Goal: Task Accomplishment & Management: Manage account settings

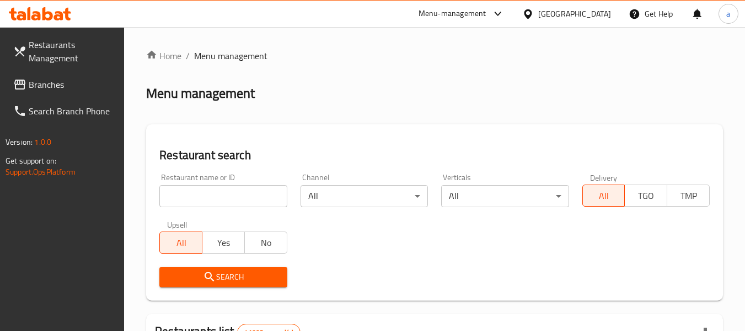
click at [52, 78] on span "Branches" at bounding box center [72, 84] width 87 height 13
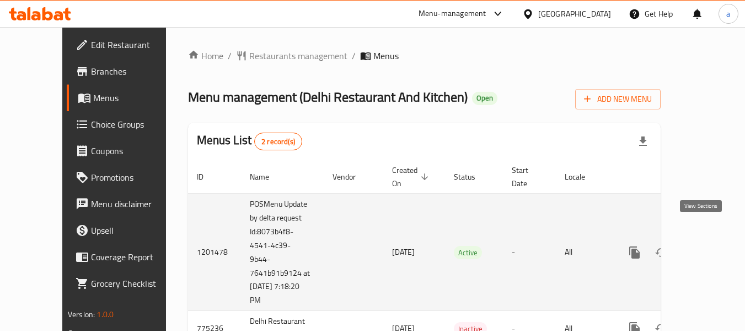
click at [708, 246] on icon "enhanced table" at bounding box center [714, 252] width 13 height 13
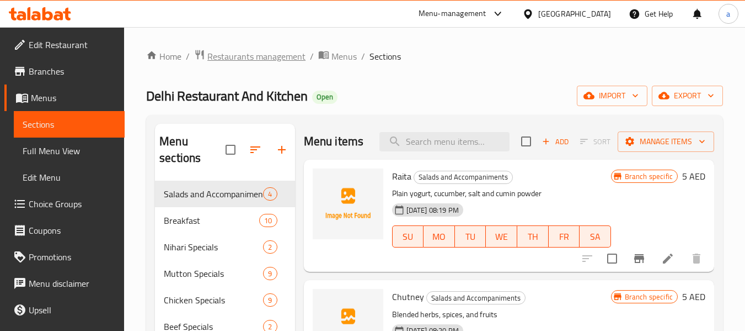
click at [260, 57] on span "Restaurants management" at bounding box center [256, 56] width 98 height 13
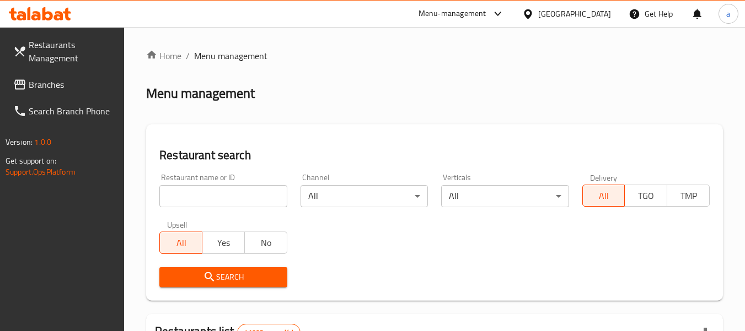
click at [222, 190] on input "search" at bounding box center [222, 196] width 127 height 22
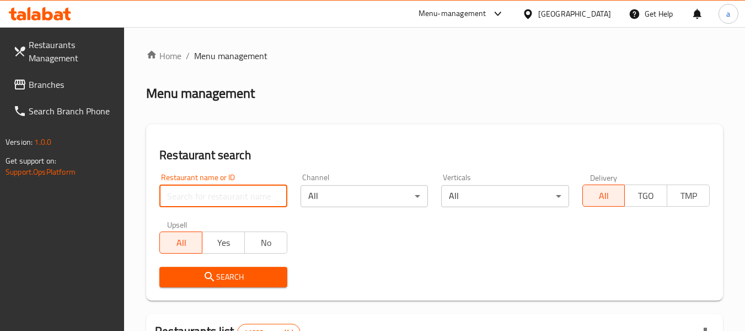
paste input "652122"
type input "652122"
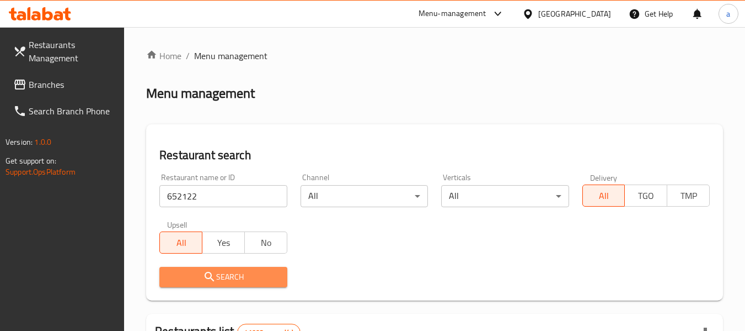
click at [206, 270] on icon "submit" at bounding box center [209, 276] width 13 height 13
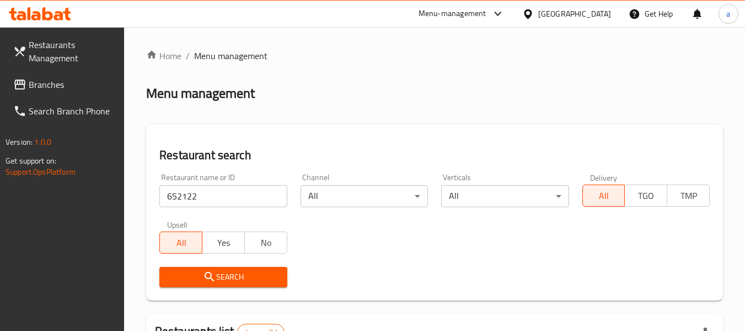
click at [202, 56] on span "Menu management" at bounding box center [230, 55] width 73 height 13
click at [165, 56] on link "Home" at bounding box center [163, 55] width 35 height 13
click at [61, 86] on span "Branches" at bounding box center [72, 84] width 87 height 13
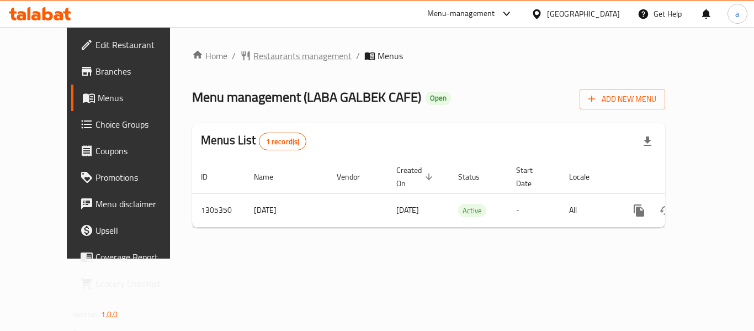
click at [253, 50] on span "Restaurants management" at bounding box center [302, 55] width 98 height 13
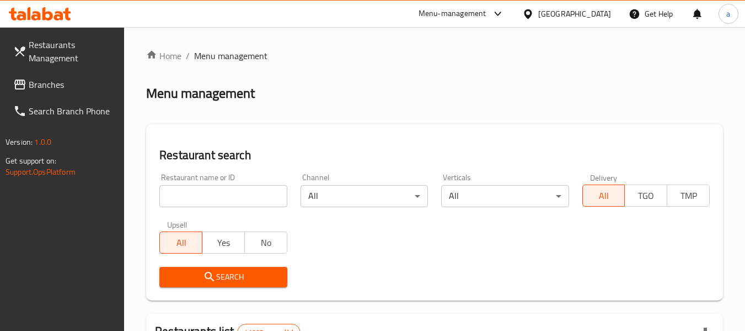
click at [41, 83] on span "Branches" at bounding box center [72, 84] width 87 height 13
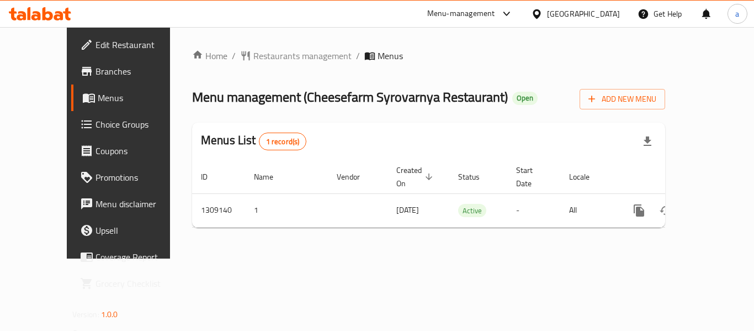
click at [579, 18] on div "[GEOGRAPHIC_DATA]" at bounding box center [583, 14] width 73 height 12
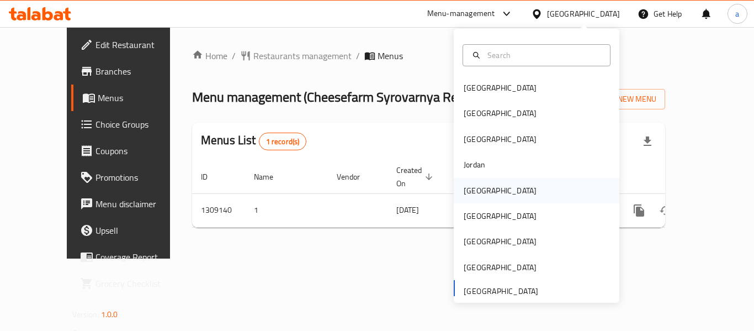
click at [493, 187] on div "[GEOGRAPHIC_DATA]" at bounding box center [537, 190] width 166 height 25
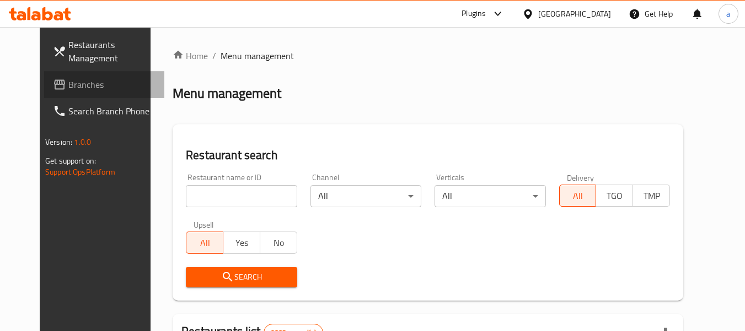
click at [68, 83] on span "Branches" at bounding box center [111, 84] width 87 height 13
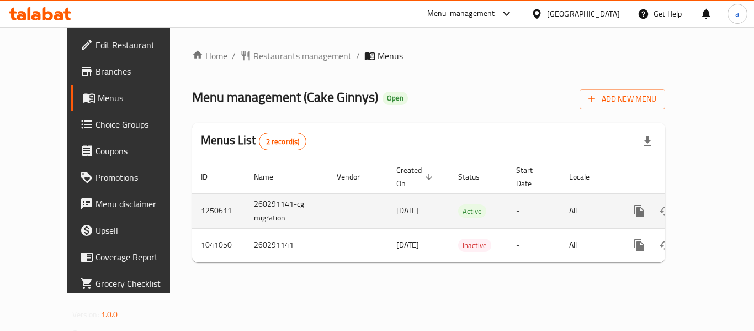
click at [712, 204] on icon "enhanced table" at bounding box center [718, 210] width 13 height 13
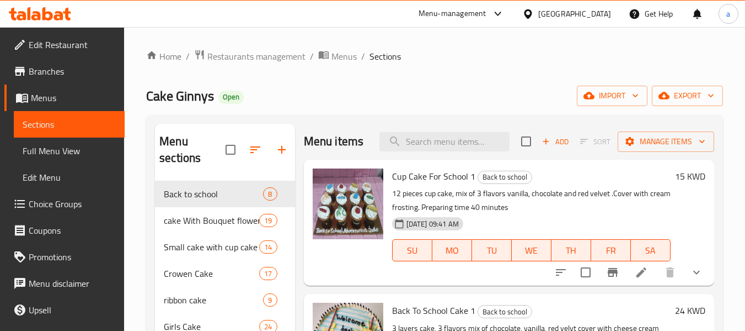
click at [74, 200] on span "Choice Groups" at bounding box center [72, 203] width 87 height 13
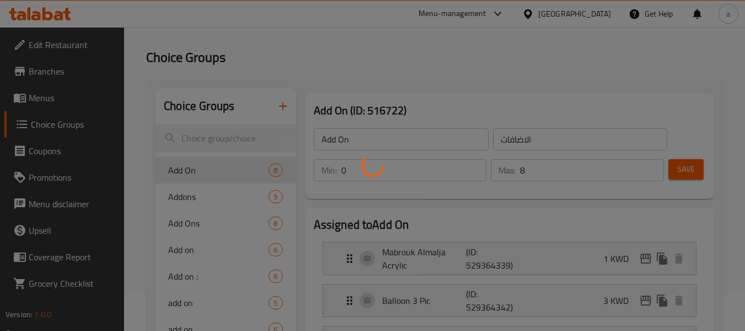
scroll to position [55, 0]
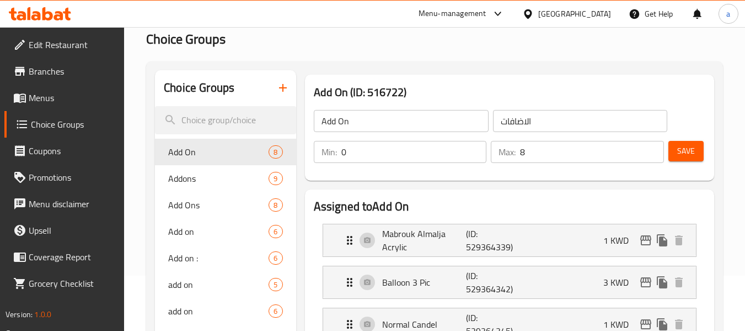
click at [184, 203] on div at bounding box center [372, 165] width 745 height 331
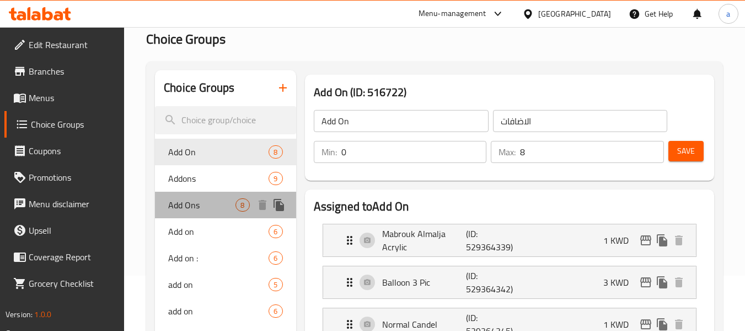
click at [188, 205] on span "Add Ons" at bounding box center [201, 204] width 67 height 13
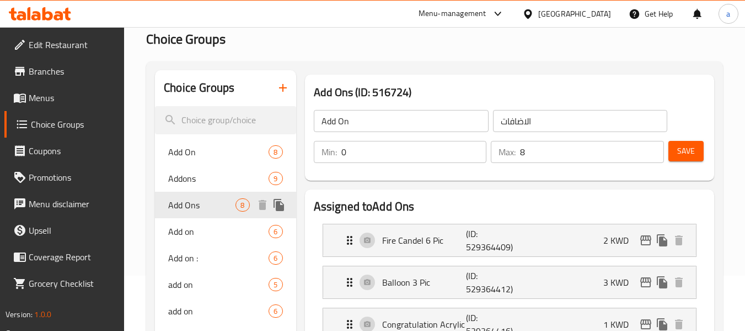
type input "Add Ons"
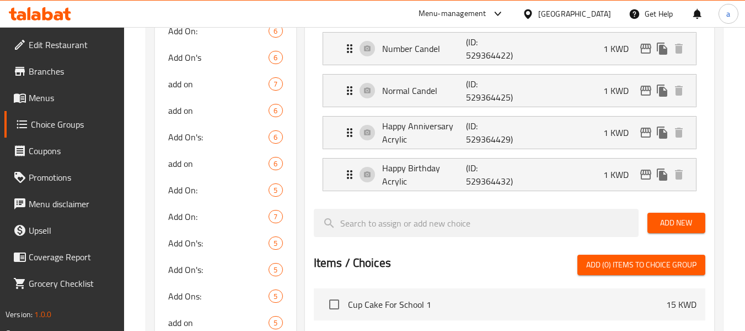
scroll to position [497, 0]
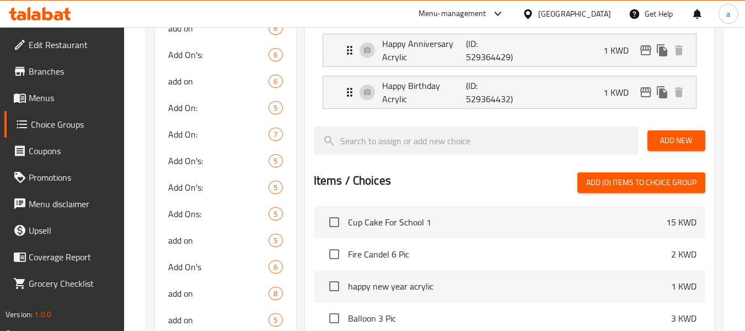
click at [594, 14] on div "Kuwait" at bounding box center [575, 14] width 73 height 12
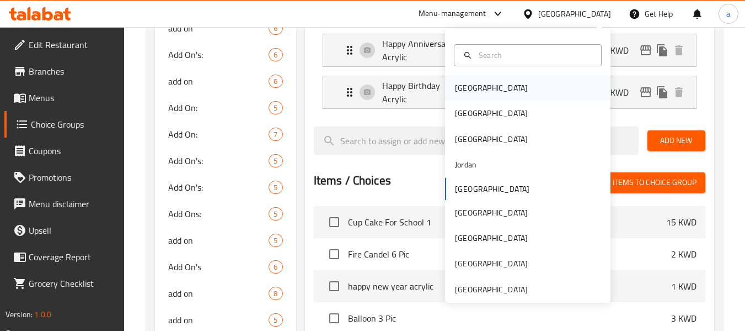
click at [492, 83] on div "Bahrain" at bounding box center [528, 87] width 166 height 25
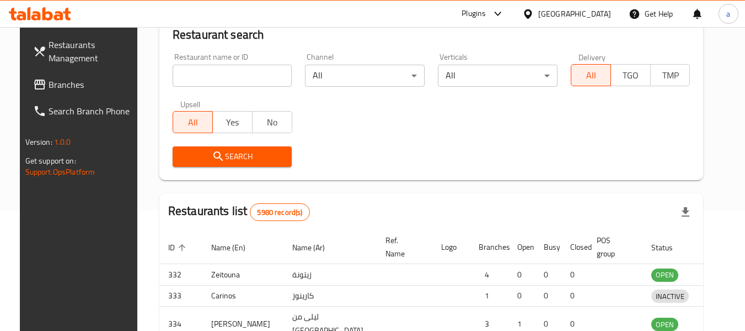
scroll to position [497, 0]
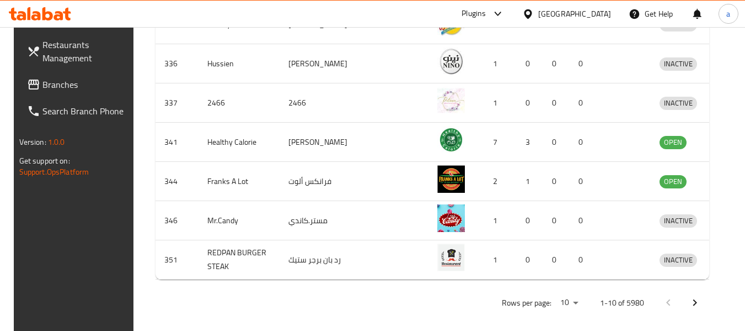
click at [30, 76] on link "Branches" at bounding box center [78, 84] width 120 height 26
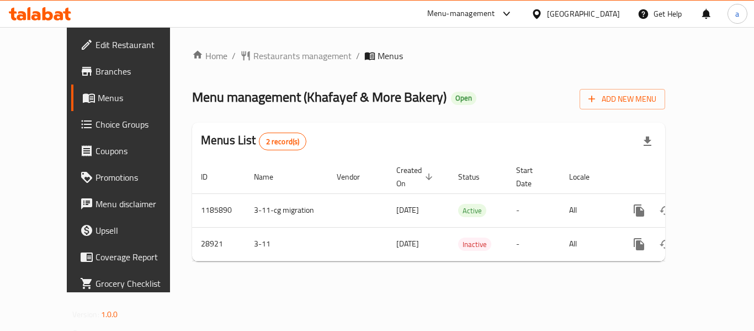
click at [613, 16] on div "[GEOGRAPHIC_DATA]" at bounding box center [583, 14] width 73 height 12
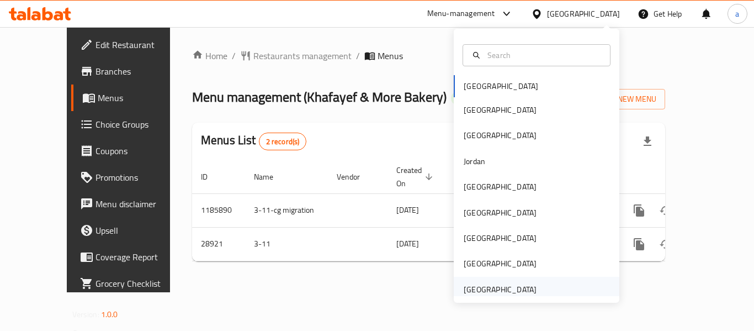
click at [495, 283] on div "[GEOGRAPHIC_DATA]" at bounding box center [499, 289] width 73 height 12
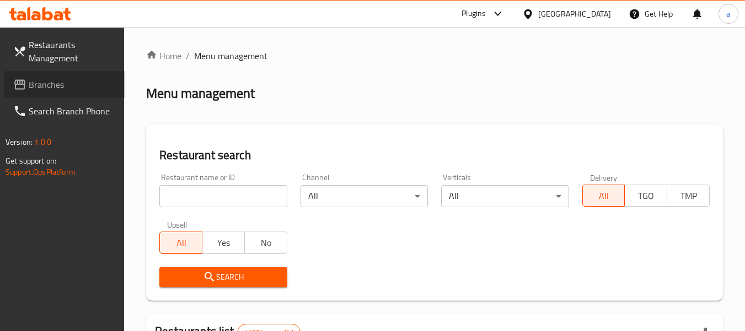
click at [60, 83] on span "Branches" at bounding box center [72, 84] width 87 height 13
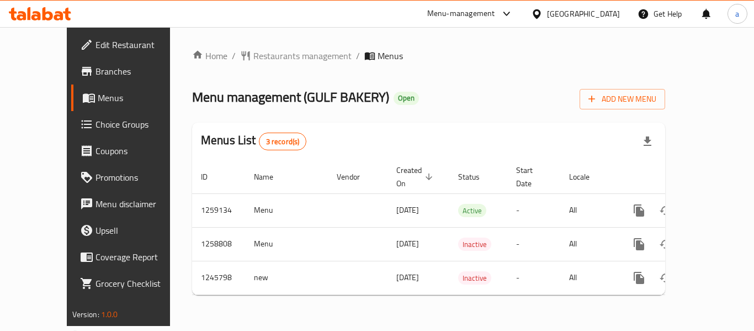
click at [592, 15] on div "[GEOGRAPHIC_DATA]" at bounding box center [583, 14] width 73 height 12
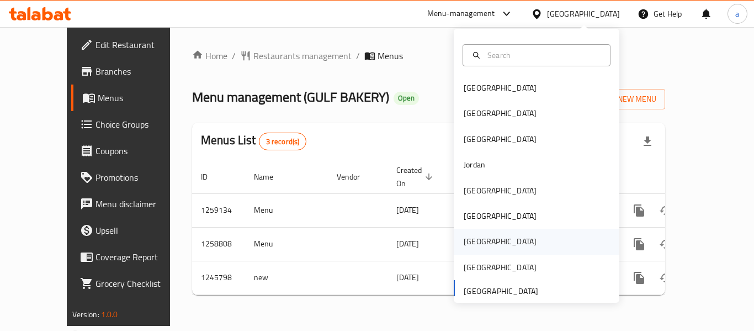
click at [463, 241] on div "[GEOGRAPHIC_DATA]" at bounding box center [499, 241] width 73 height 12
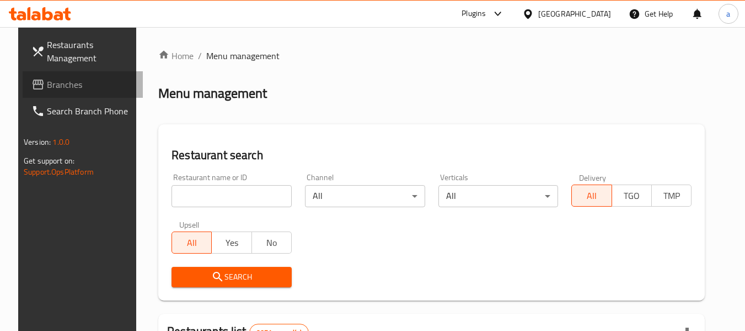
click at [63, 86] on span "Branches" at bounding box center [90, 84] width 87 height 13
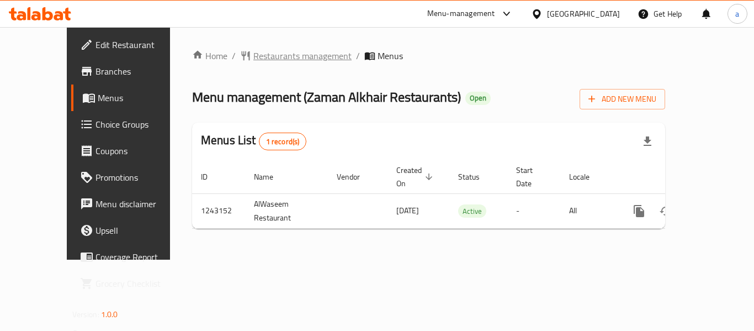
click at [253, 60] on span "Restaurants management" at bounding box center [302, 55] width 98 height 13
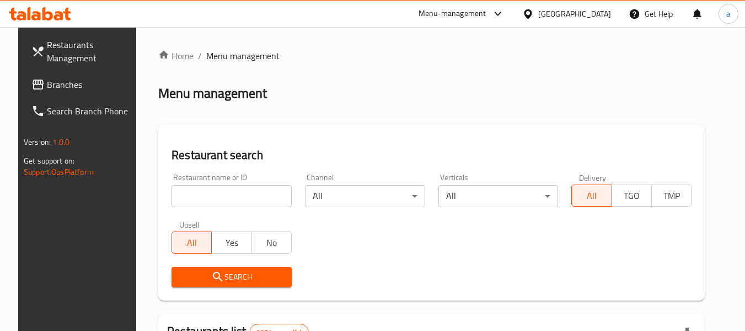
click at [55, 87] on span "Branches" at bounding box center [90, 84] width 87 height 13
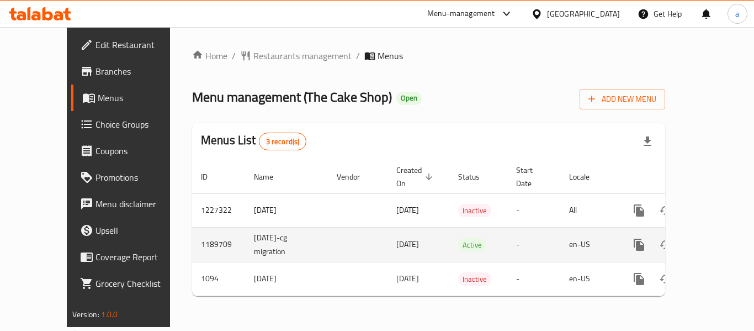
click at [712, 238] on icon "enhanced table" at bounding box center [718, 244] width 13 height 13
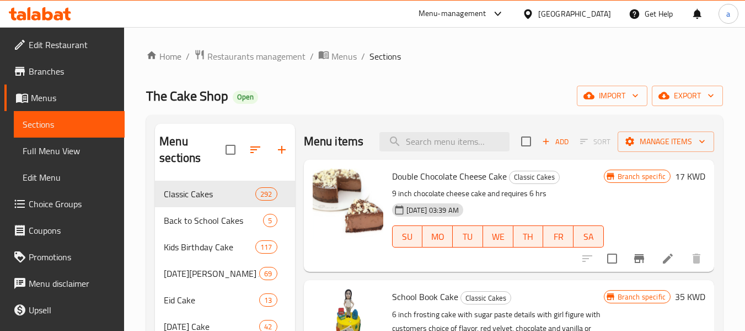
click at [65, 197] on span "Choice Groups" at bounding box center [72, 203] width 87 height 13
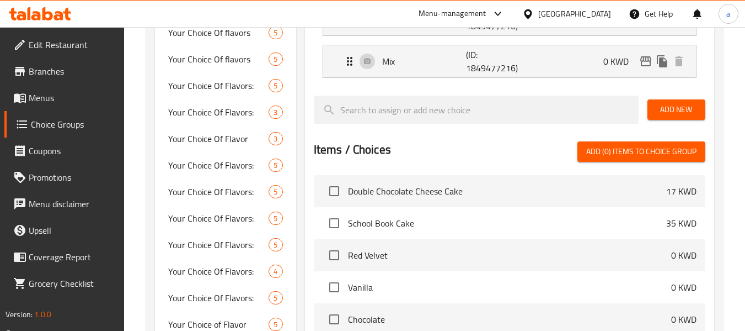
scroll to position [386, 0]
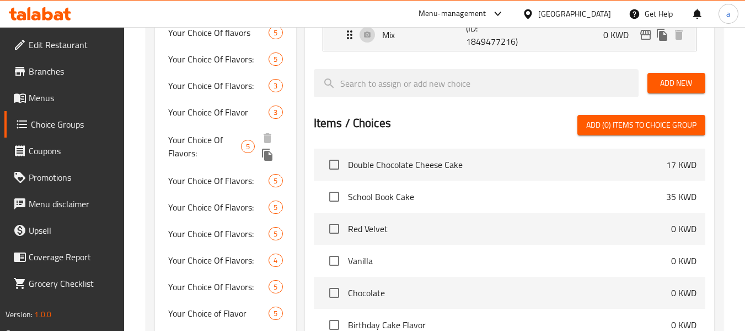
click at [205, 106] on span "Your Choice Of Flavor" at bounding box center [218, 111] width 100 height 13
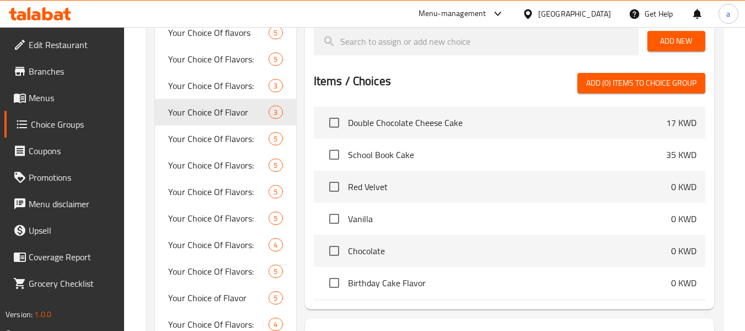
type input "Your Choice Of Flavor"
type input "إختيارك من النكهة"
type input "1"
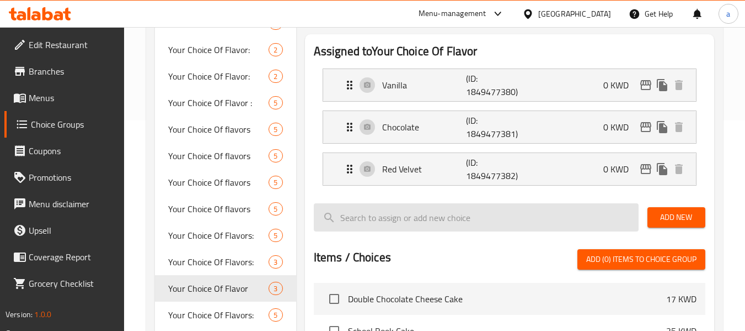
scroll to position [331, 0]
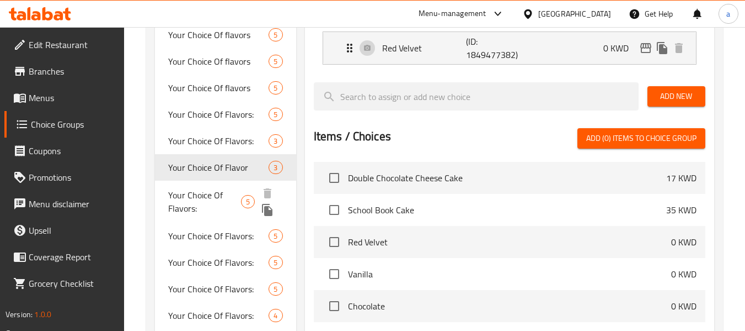
click at [217, 194] on span "Your Choice Of Flavors:" at bounding box center [204, 201] width 72 height 26
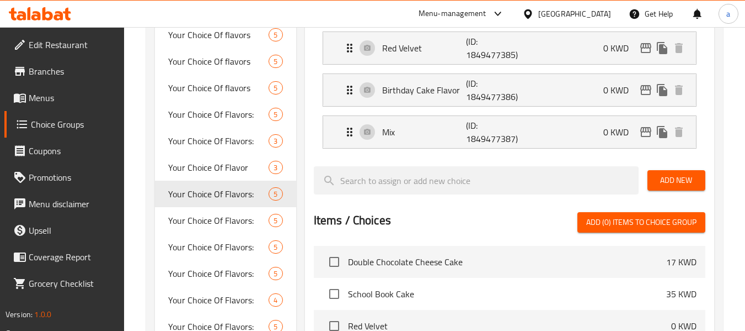
type input "Your Choice Of Flavors:"
type input "إختيارك من النكهات:"
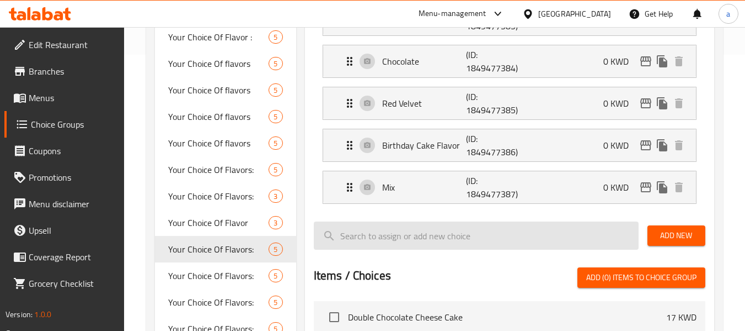
scroll to position [110, 0]
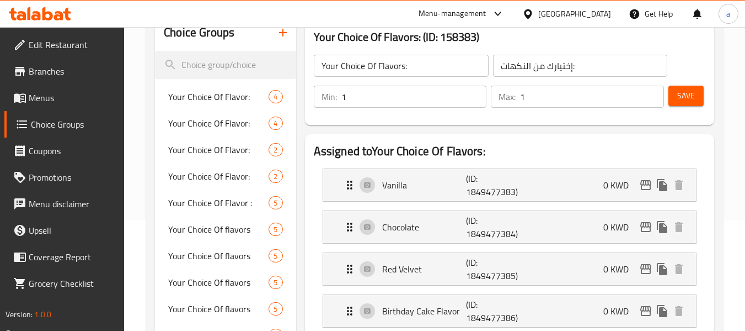
click at [594, 8] on div "[GEOGRAPHIC_DATA]" at bounding box center [575, 14] width 73 height 12
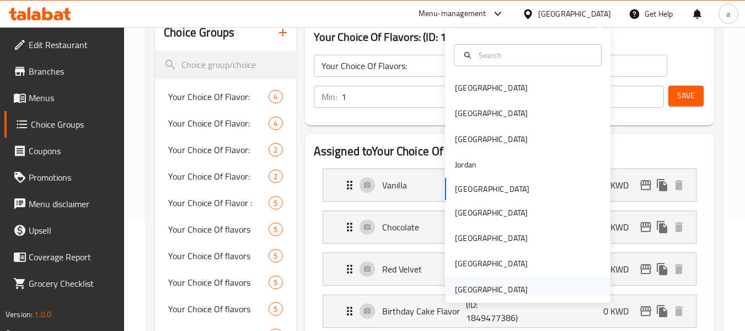
click at [482, 295] on div "[GEOGRAPHIC_DATA]" at bounding box center [491, 289] width 73 height 12
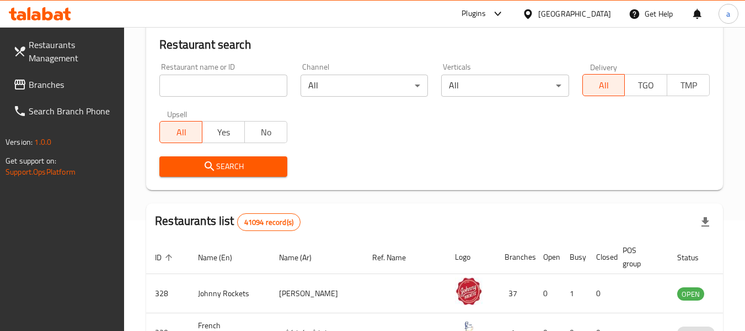
click at [45, 81] on span "Branches" at bounding box center [72, 84] width 87 height 13
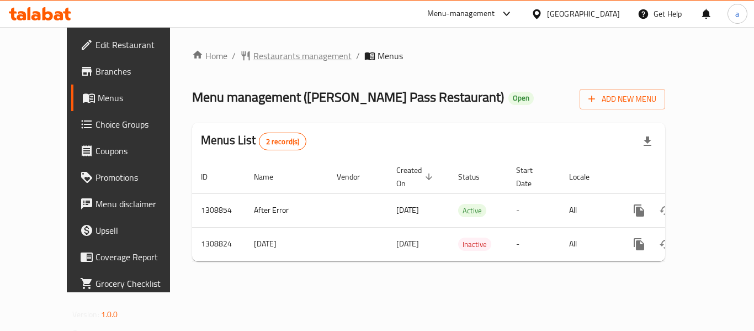
click at [253, 62] on span "Restaurants management" at bounding box center [302, 55] width 98 height 13
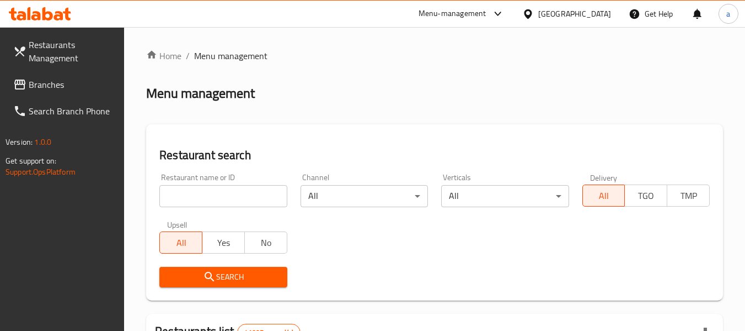
click at [43, 81] on span "Branches" at bounding box center [72, 84] width 87 height 13
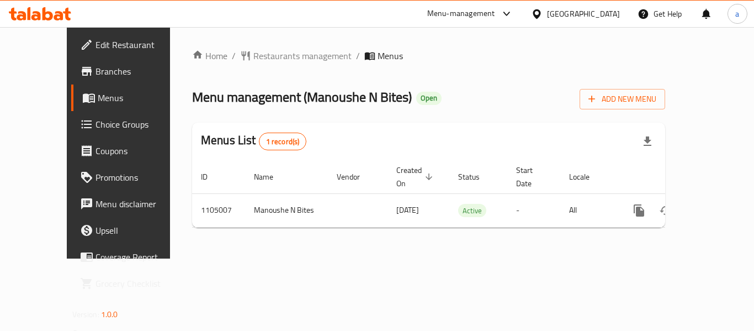
click at [572, 6] on div "[GEOGRAPHIC_DATA]" at bounding box center [575, 14] width 106 height 26
click at [540, 14] on icon at bounding box center [536, 13] width 8 height 9
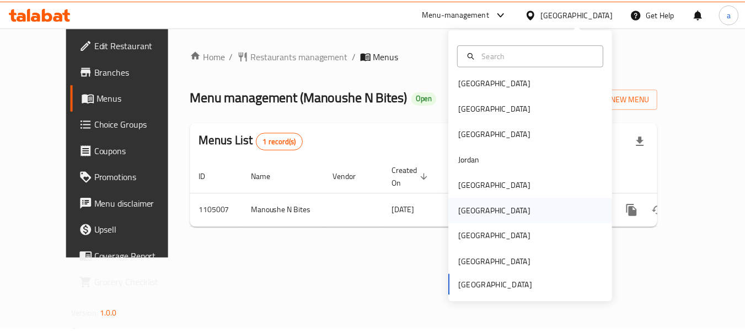
scroll to position [6, 0]
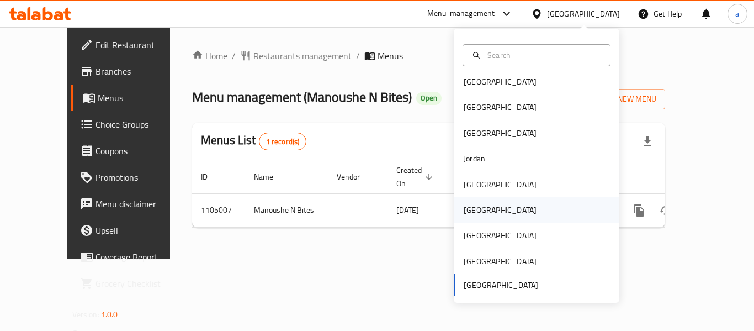
click at [498, 206] on div "[GEOGRAPHIC_DATA]" at bounding box center [537, 209] width 166 height 25
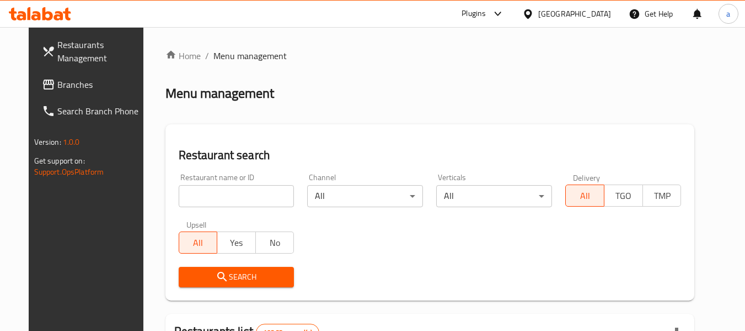
drag, startPoint x: 48, startPoint y: 83, endPoint x: 8, endPoint y: 87, distance: 40.0
click at [57, 83] on span "Branches" at bounding box center [100, 84] width 87 height 13
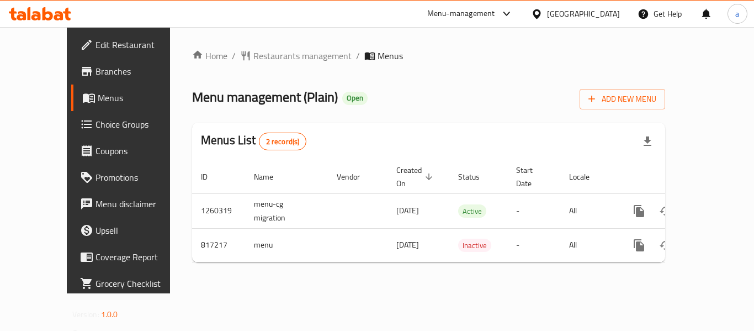
click at [604, 17] on div "[GEOGRAPHIC_DATA]" at bounding box center [583, 14] width 73 height 12
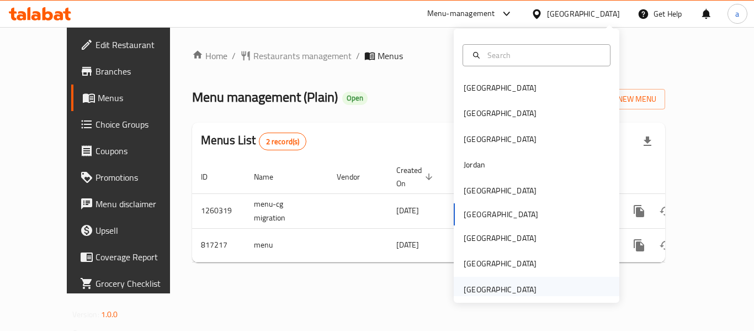
click at [515, 280] on div "[GEOGRAPHIC_DATA]" at bounding box center [500, 288] width 90 height 25
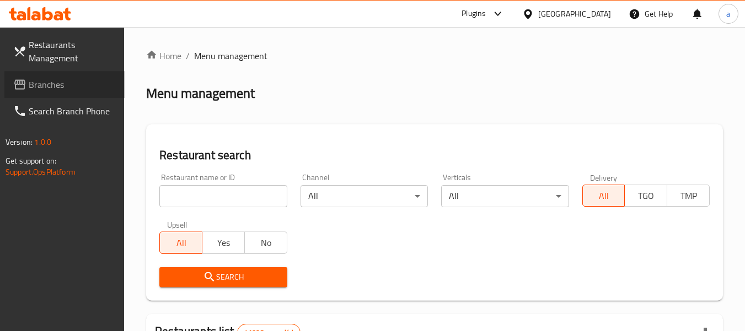
click at [71, 77] on link "Branches" at bounding box center [64, 84] width 120 height 26
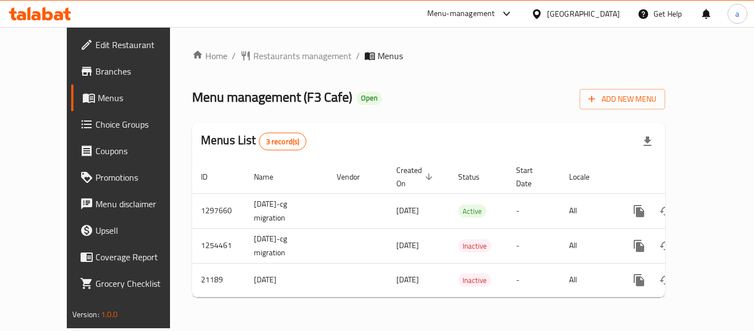
click at [557, 16] on div "[GEOGRAPHIC_DATA]" at bounding box center [583, 14] width 73 height 12
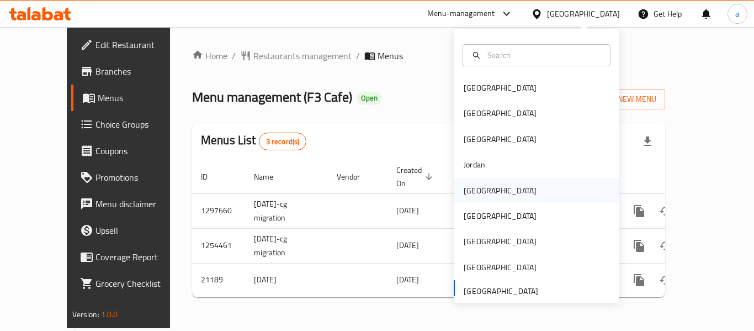
click at [463, 196] on div "[GEOGRAPHIC_DATA]" at bounding box center [499, 190] width 73 height 12
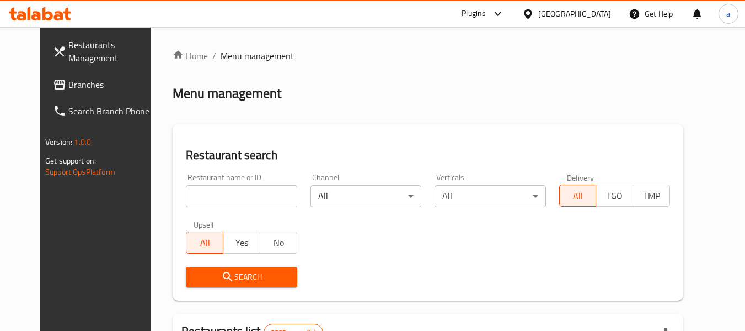
click at [77, 84] on span "Branches" at bounding box center [111, 84] width 87 height 13
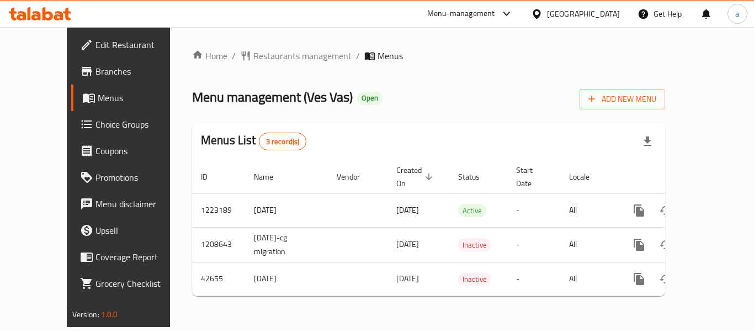
click at [614, 9] on div "[GEOGRAPHIC_DATA]" at bounding box center [583, 14] width 73 height 12
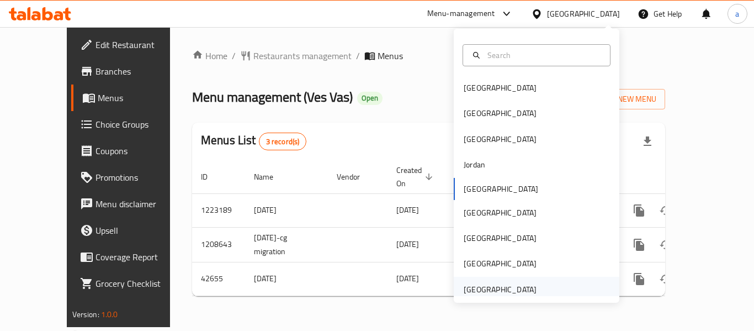
click at [480, 292] on div "[GEOGRAPHIC_DATA]" at bounding box center [499, 289] width 73 height 12
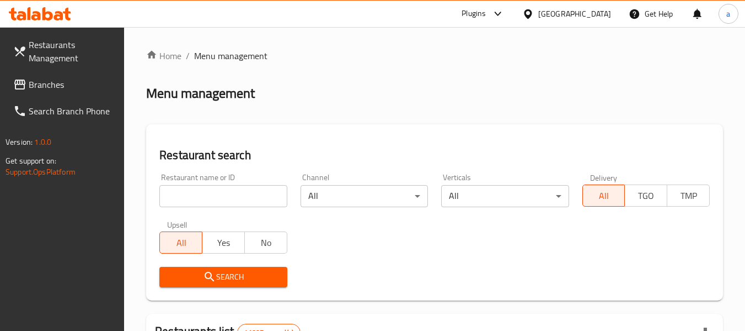
click at [55, 78] on span "Branches" at bounding box center [72, 84] width 87 height 13
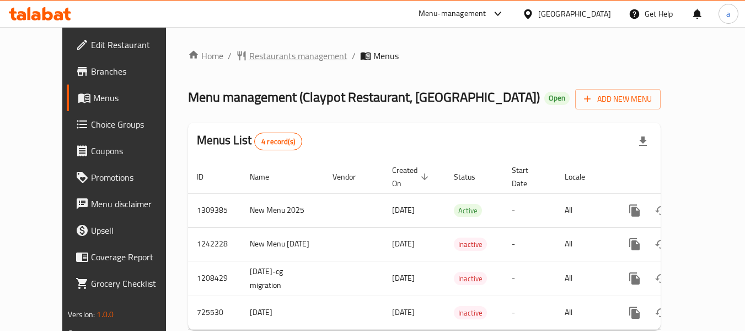
click at [249, 60] on span "Restaurants management" at bounding box center [298, 55] width 98 height 13
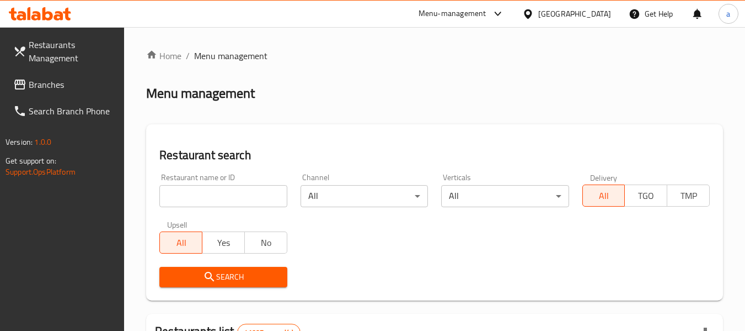
click at [74, 82] on span "Branches" at bounding box center [72, 84] width 87 height 13
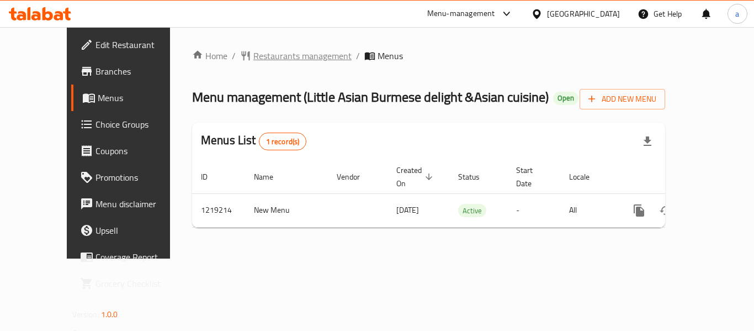
click at [253, 60] on span "Restaurants management" at bounding box center [302, 55] width 98 height 13
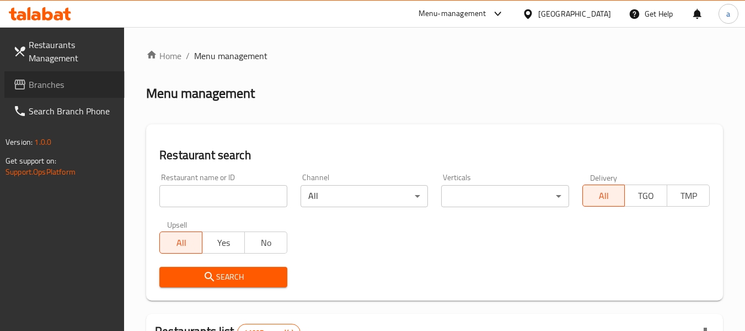
click at [53, 87] on span "Branches" at bounding box center [72, 84] width 87 height 13
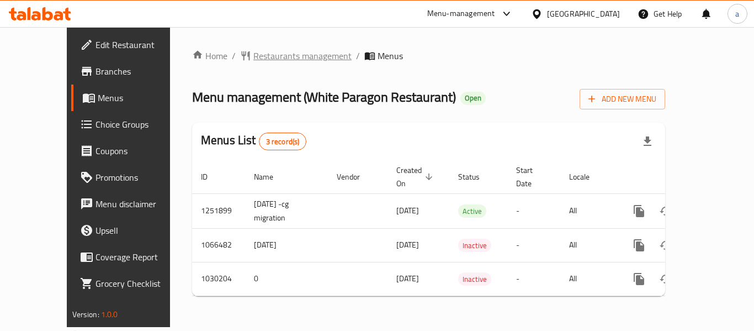
click at [253, 49] on span "Restaurants management" at bounding box center [302, 55] width 98 height 13
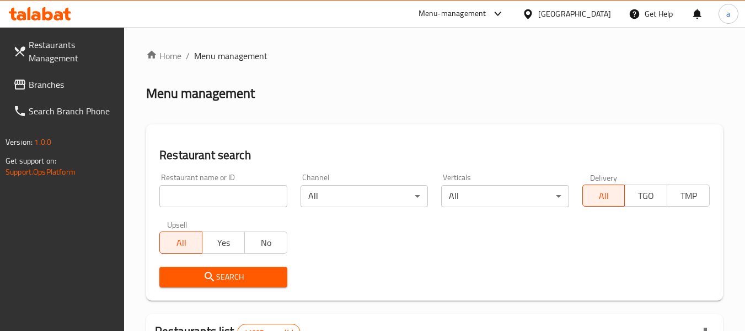
click at [56, 89] on span "Branches" at bounding box center [72, 84] width 87 height 13
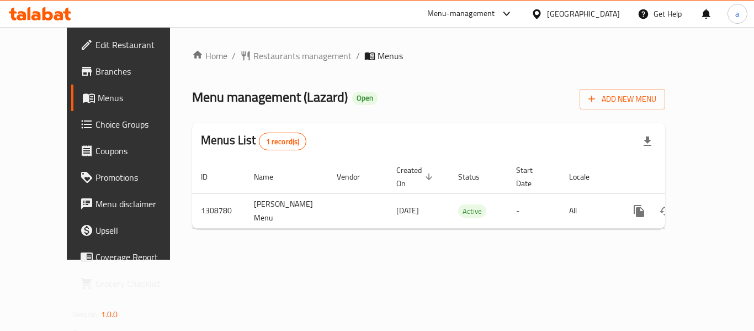
click at [554, 16] on div "[GEOGRAPHIC_DATA]" at bounding box center [583, 14] width 73 height 12
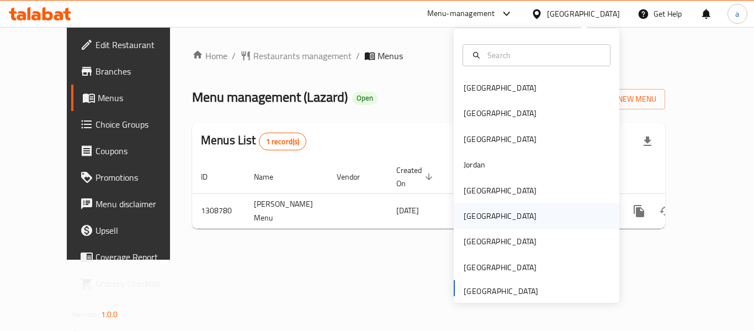
click at [468, 217] on div "[GEOGRAPHIC_DATA]" at bounding box center [499, 216] width 73 height 12
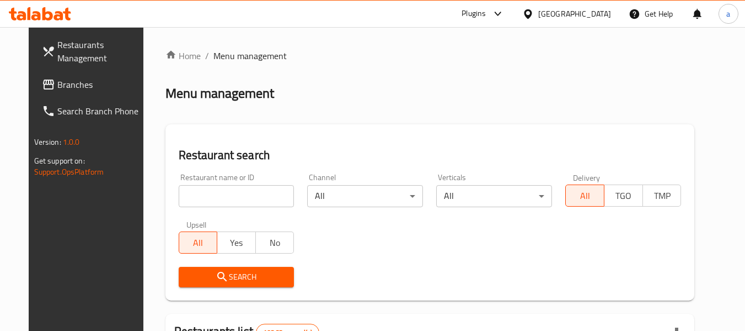
click at [57, 91] on span "Branches" at bounding box center [100, 84] width 87 height 13
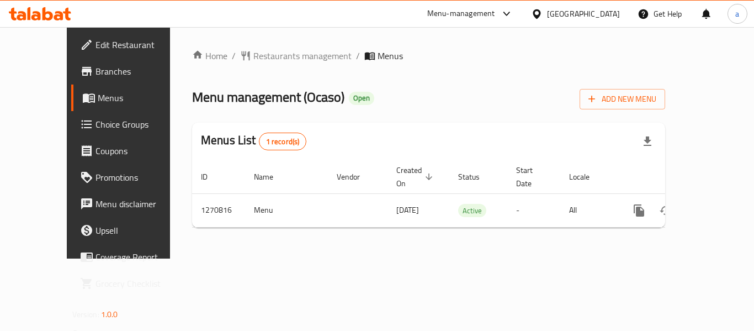
click at [542, 12] on icon at bounding box center [537, 14] width 12 height 12
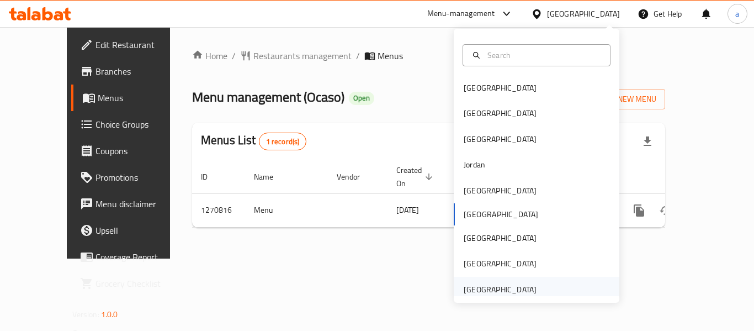
click at [481, 289] on div "[GEOGRAPHIC_DATA]" at bounding box center [499, 289] width 73 height 12
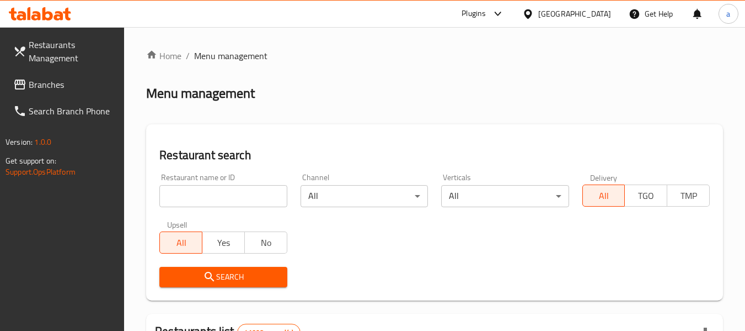
click at [72, 85] on span "Branches" at bounding box center [72, 84] width 87 height 13
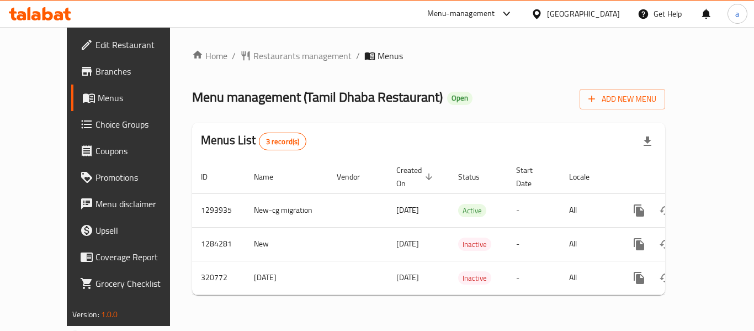
click at [577, 10] on div "[GEOGRAPHIC_DATA]" at bounding box center [583, 14] width 73 height 12
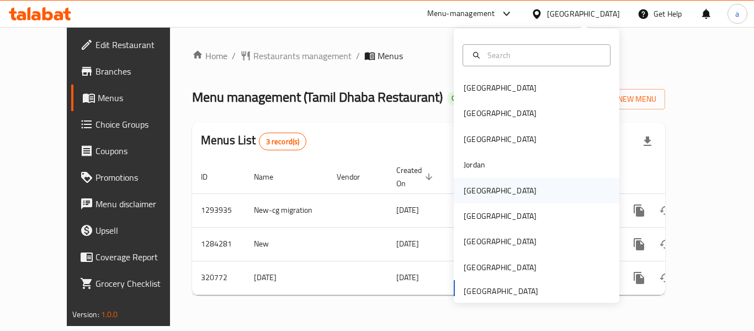
click at [476, 188] on div "[GEOGRAPHIC_DATA]" at bounding box center [499, 190] width 73 height 12
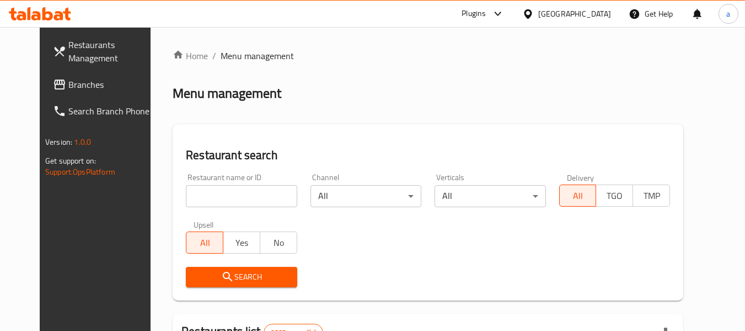
click at [74, 86] on span "Branches" at bounding box center [111, 84] width 87 height 13
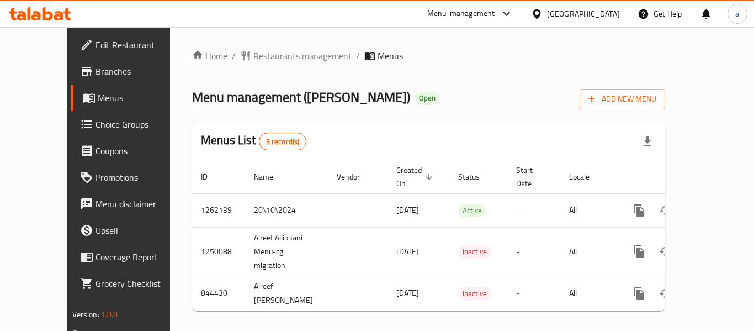
click at [611, 19] on div "[GEOGRAPHIC_DATA]" at bounding box center [583, 14] width 73 height 12
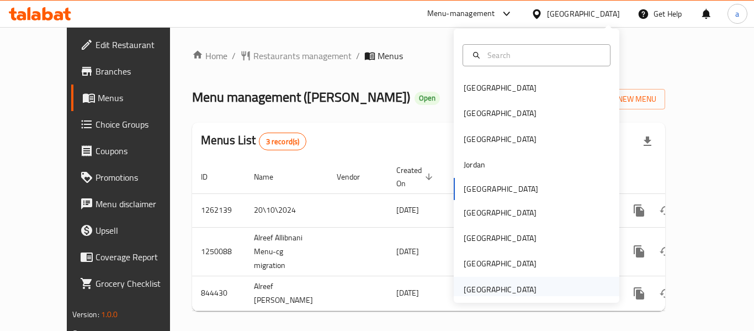
click at [500, 288] on div "[GEOGRAPHIC_DATA]" at bounding box center [499, 289] width 73 height 12
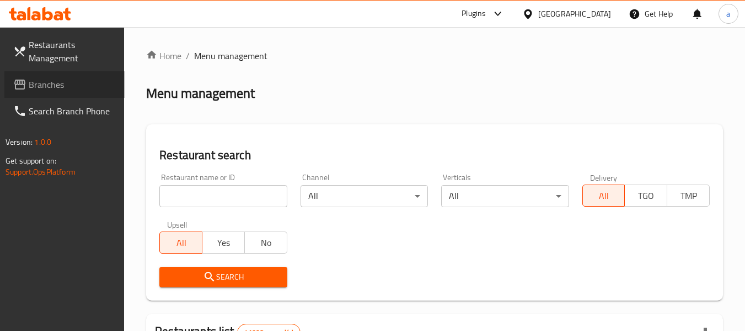
click at [43, 87] on span "Branches" at bounding box center [72, 84] width 87 height 13
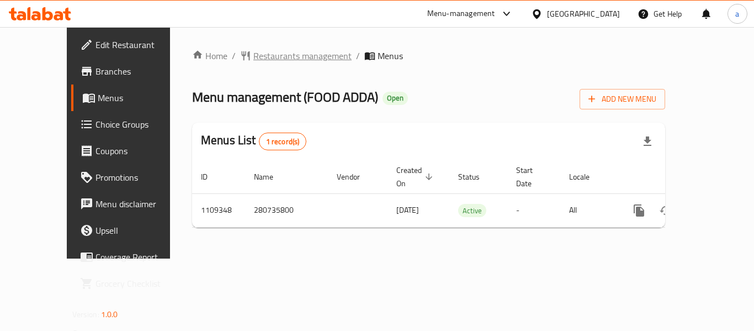
click at [253, 60] on span "Restaurants management" at bounding box center [302, 55] width 98 height 13
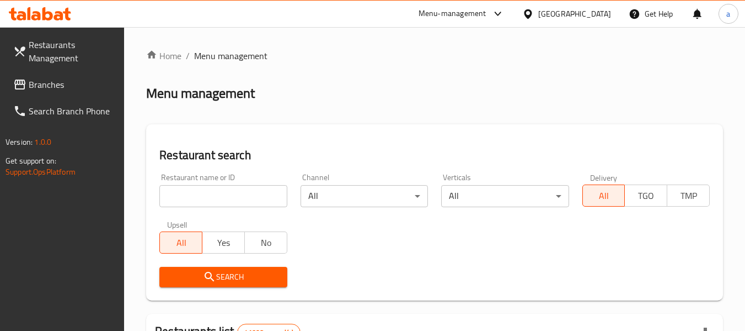
click at [57, 84] on span "Branches" at bounding box center [72, 84] width 87 height 13
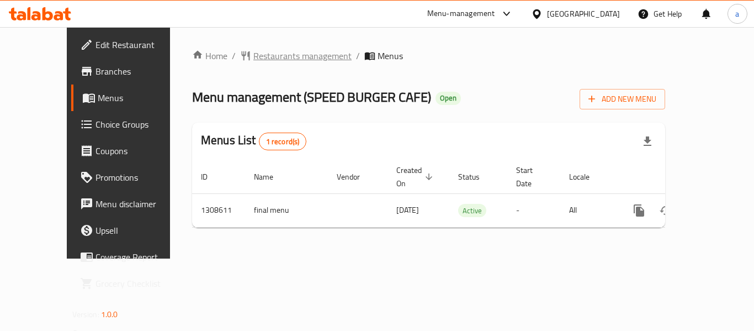
click at [253, 56] on span "Restaurants management" at bounding box center [302, 55] width 98 height 13
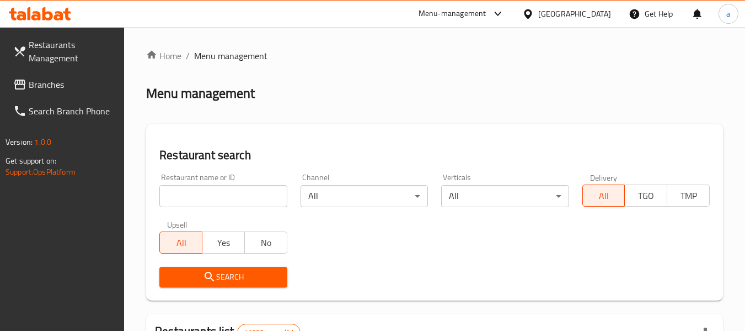
click at [49, 91] on span "Branches" at bounding box center [72, 84] width 87 height 13
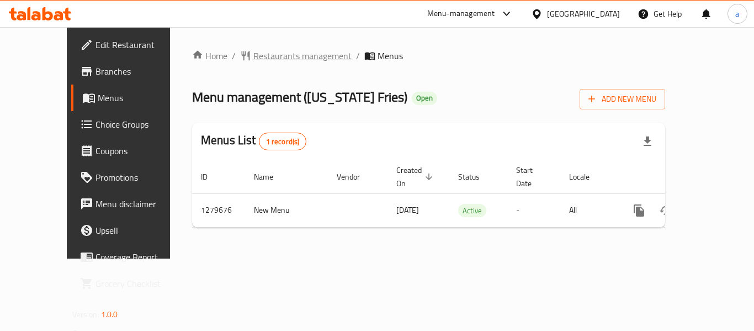
click at [253, 55] on span "Restaurants management" at bounding box center [302, 55] width 98 height 13
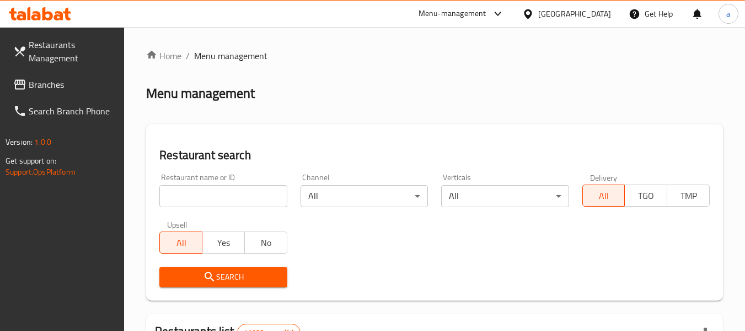
click at [67, 85] on span "Branches" at bounding box center [72, 84] width 87 height 13
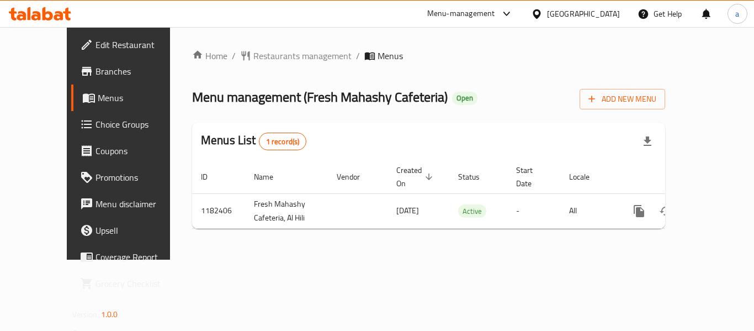
click at [595, 14] on div "[GEOGRAPHIC_DATA]" at bounding box center [583, 14] width 73 height 12
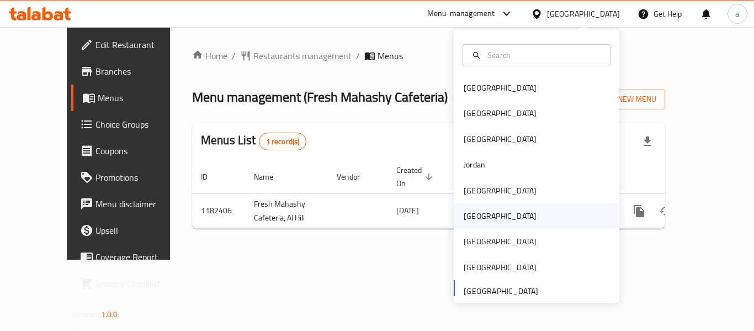
click at [470, 217] on div "[GEOGRAPHIC_DATA]" at bounding box center [499, 216] width 73 height 12
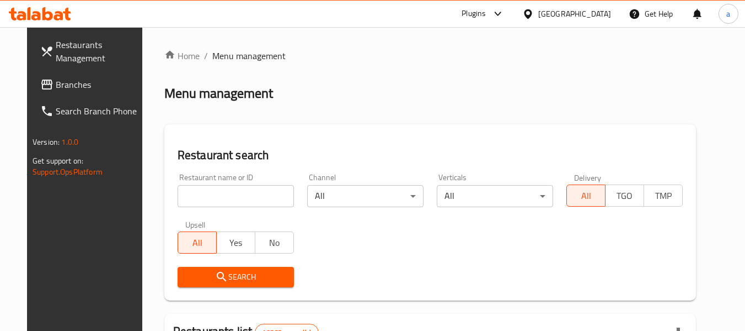
click at [591, 8] on div "[GEOGRAPHIC_DATA]" at bounding box center [575, 14] width 73 height 12
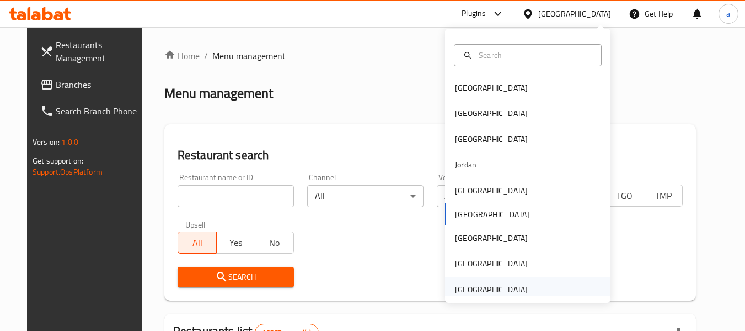
click at [496, 286] on div "[GEOGRAPHIC_DATA]" at bounding box center [491, 289] width 73 height 12
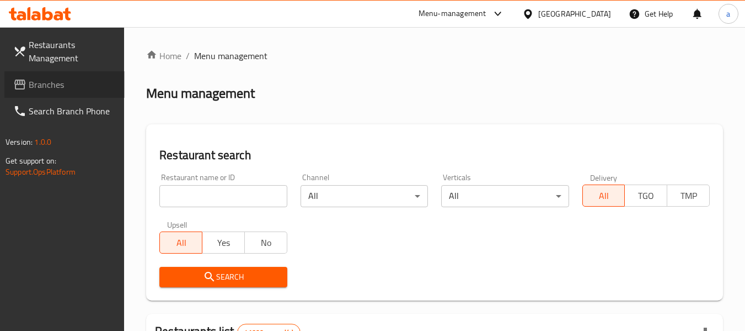
click at [62, 84] on span "Branches" at bounding box center [72, 84] width 87 height 13
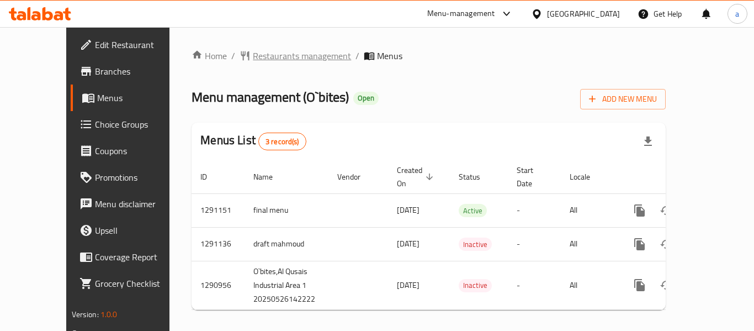
click at [253, 57] on span "Restaurants management" at bounding box center [302, 55] width 98 height 13
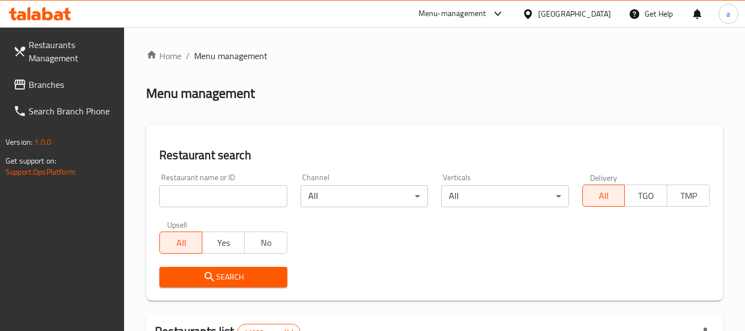
click at [73, 77] on link "Branches" at bounding box center [64, 84] width 120 height 26
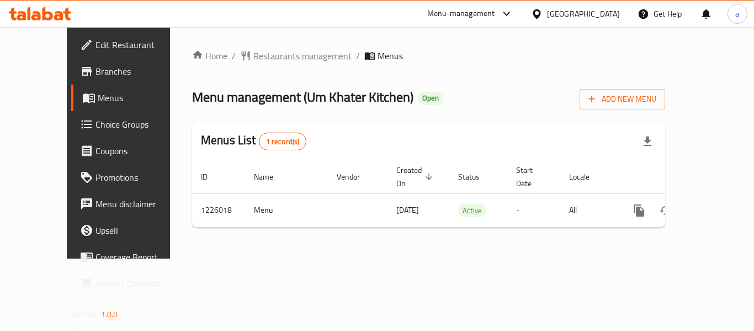
click at [257, 61] on span "Restaurants management" at bounding box center [302, 55] width 98 height 13
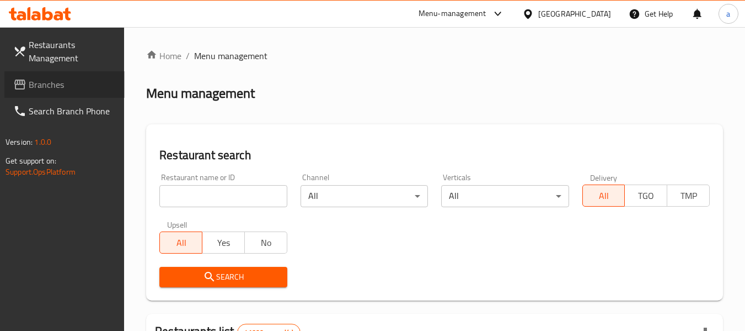
click at [51, 75] on link "Branches" at bounding box center [64, 84] width 120 height 26
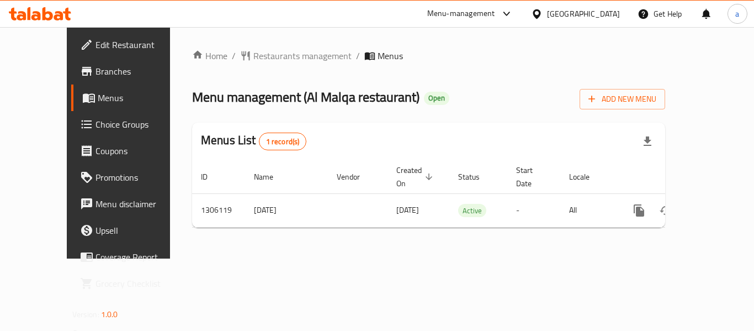
click at [542, 15] on icon at bounding box center [537, 14] width 12 height 12
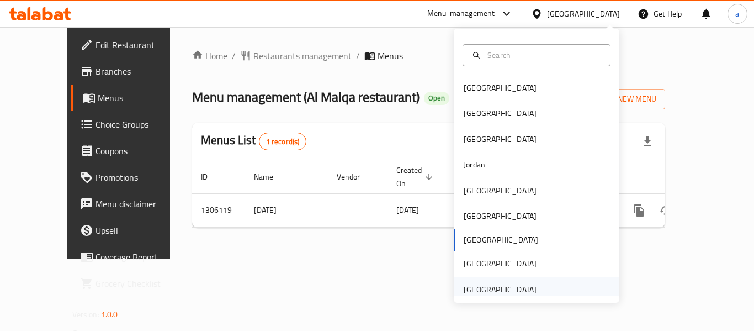
click at [481, 289] on div "[GEOGRAPHIC_DATA]" at bounding box center [499, 289] width 73 height 12
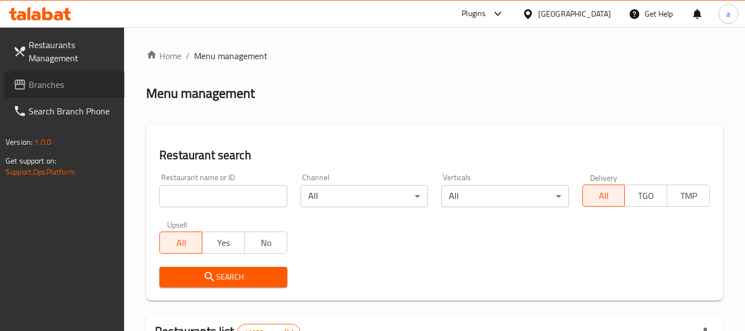
click at [47, 91] on span "Branches" at bounding box center [72, 84] width 87 height 13
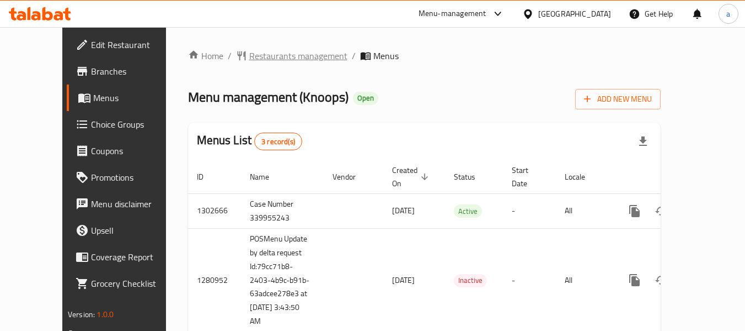
click at [249, 53] on span "Restaurants management" at bounding box center [298, 55] width 98 height 13
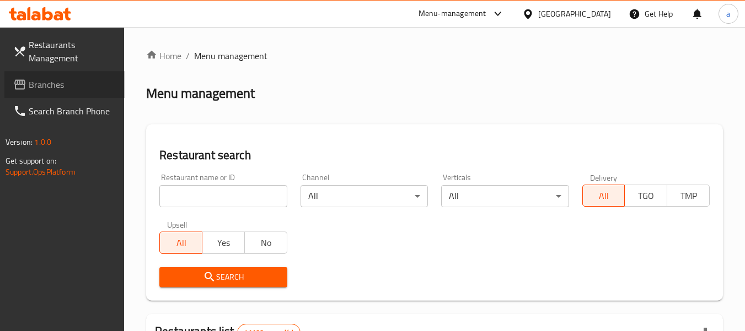
click at [55, 78] on span "Branches" at bounding box center [72, 84] width 87 height 13
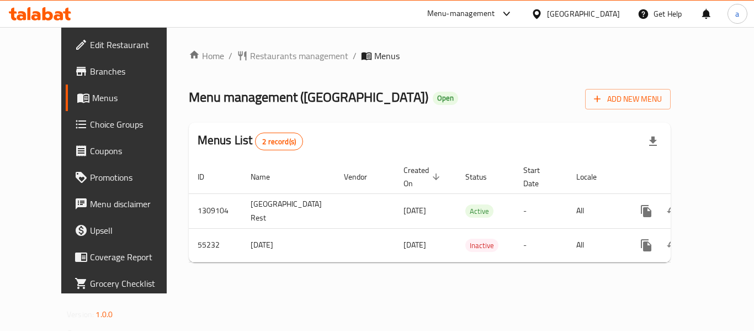
click at [552, 13] on div "[GEOGRAPHIC_DATA]" at bounding box center [583, 14] width 73 height 12
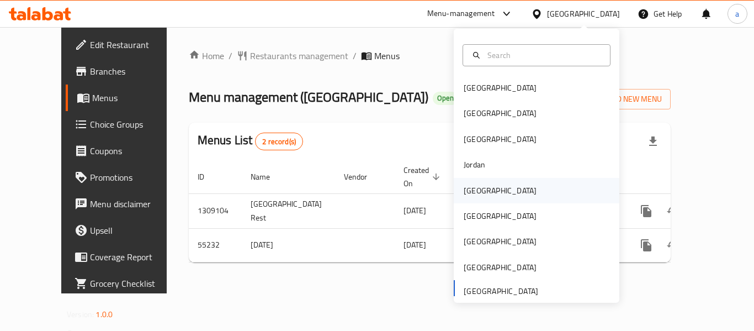
click at [463, 193] on div "[GEOGRAPHIC_DATA]" at bounding box center [499, 190] width 73 height 12
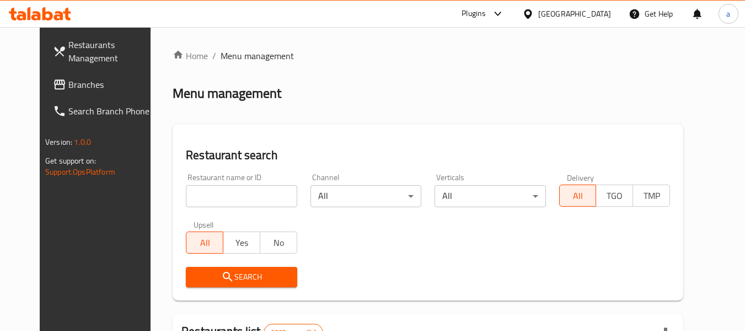
click at [68, 85] on span "Branches" at bounding box center [111, 84] width 87 height 13
